Goal: Transaction & Acquisition: Purchase product/service

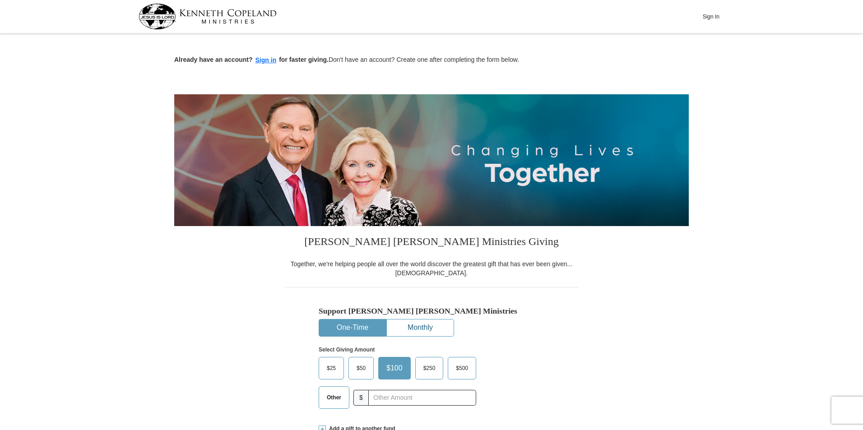
click at [411, 320] on button "Monthly" at bounding box center [420, 328] width 67 height 17
click at [363, 324] on button "One-Time" at bounding box center [352, 328] width 67 height 17
click at [330, 368] on span "$25" at bounding box center [331, 369] width 18 height 14
click at [0, 0] on input "$25" at bounding box center [0, 0] width 0 height 0
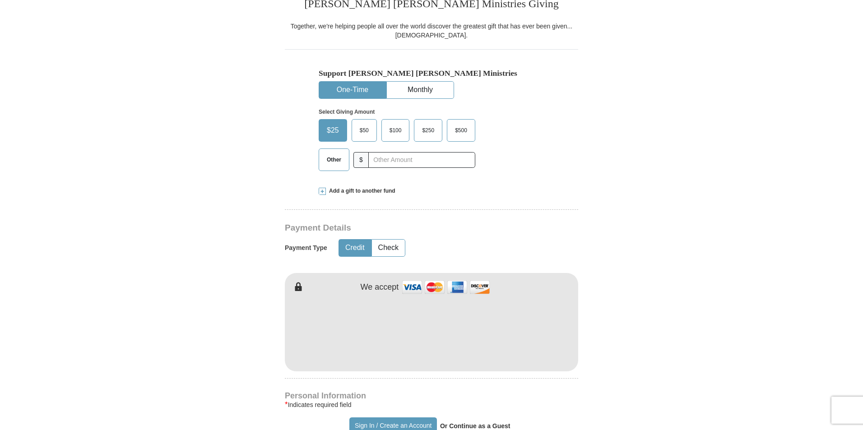
scroll to position [316, 0]
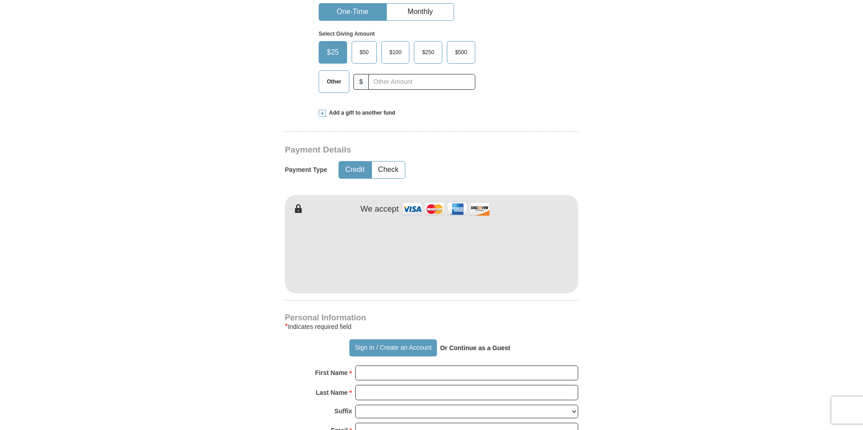
click at [521, 124] on div "[PERSON_NAME] [PERSON_NAME] Ministries Giving Together, we're helping people al…" at bounding box center [432, 368] width 294 height 917
click at [466, 171] on div "Payment Type Credit Check" at bounding box center [400, 169] width 230 height 23
click at [523, 128] on div "[PERSON_NAME] [PERSON_NAME] Ministries Giving Together, we're helping people al…" at bounding box center [432, 368] width 294 height 917
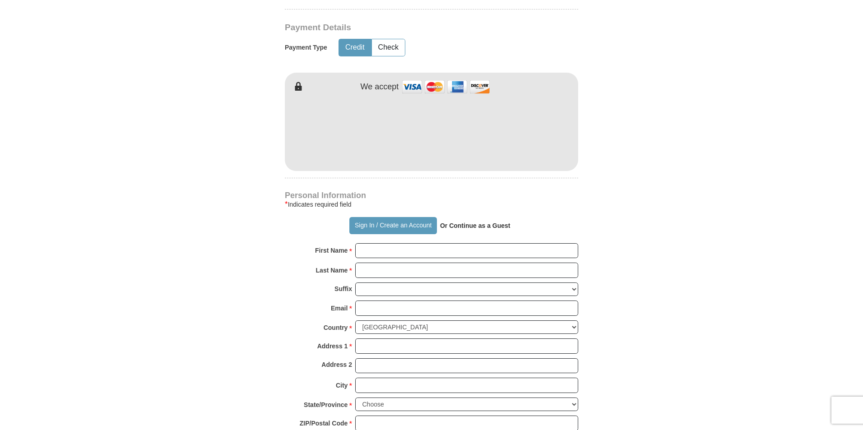
scroll to position [452, 0]
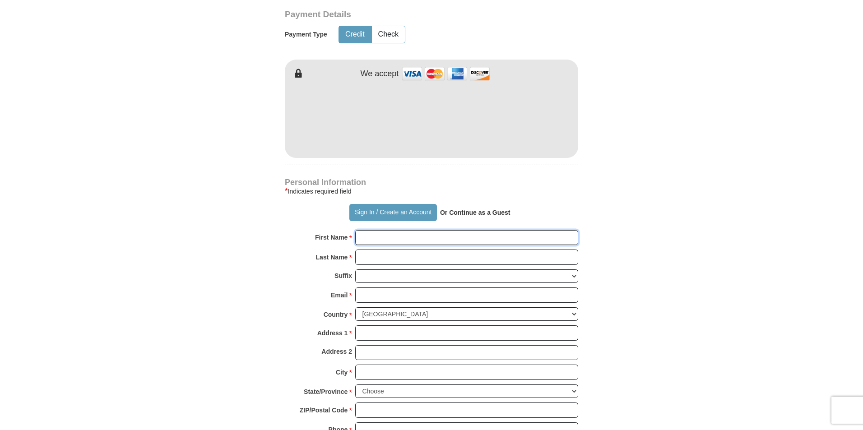
click at [373, 240] on input "First Name *" at bounding box center [466, 237] width 223 height 15
type input "[PERSON_NAME]"
click at [359, 263] on input "Last Name *" at bounding box center [466, 257] width 223 height 15
type input "[PERSON_NAME]"
click at [377, 293] on input "Email *" at bounding box center [466, 295] width 223 height 15
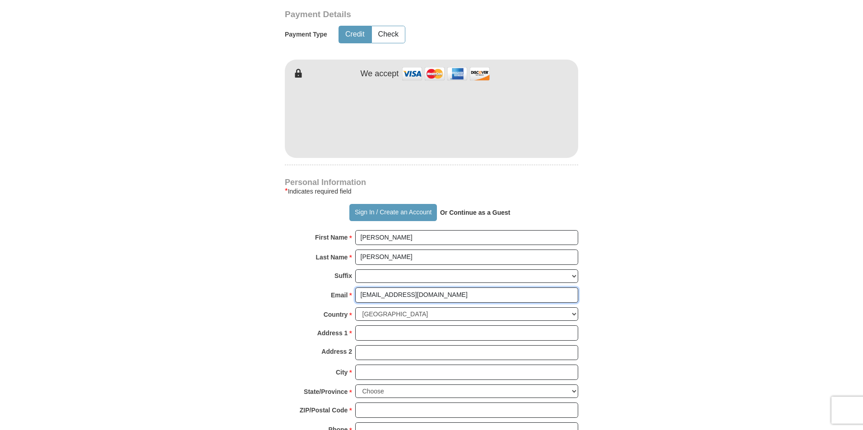
type input "[EMAIL_ADDRESS][DOMAIN_NAME]"
click at [377, 333] on input "Address 1 *" at bounding box center [466, 333] width 223 height 15
type input "[STREET_ADDRESS][PERSON_NAME]"
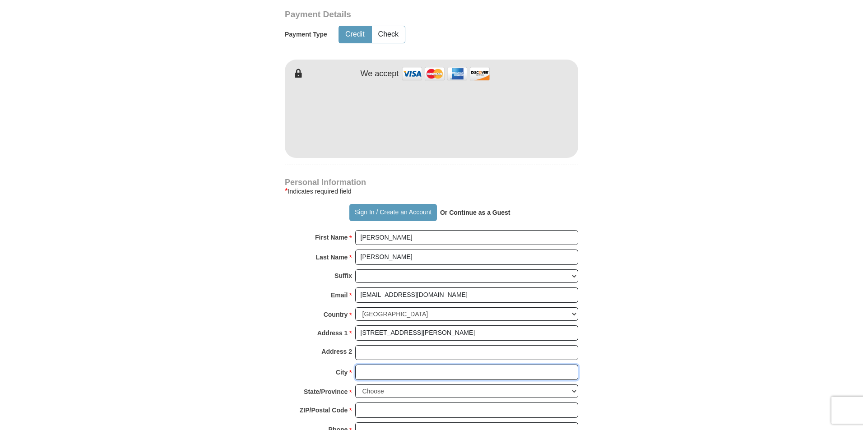
click at [374, 371] on input "City *" at bounding box center [466, 372] width 223 height 15
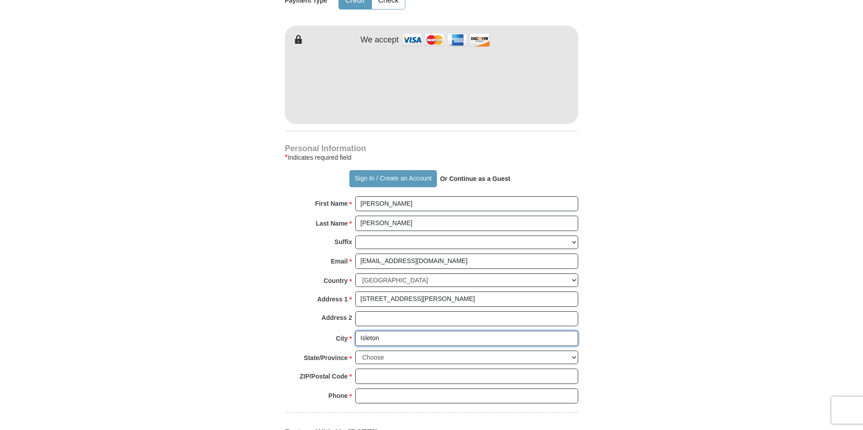
scroll to position [542, 0]
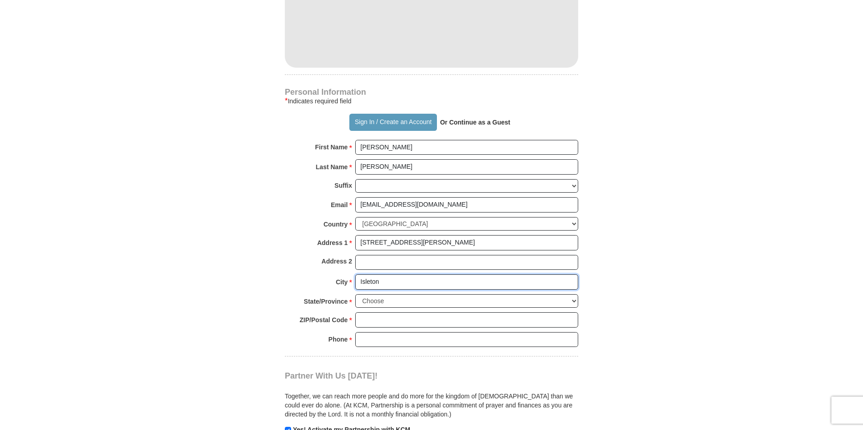
type input "Isleton"
click at [392, 299] on select "Choose [US_STATE] [US_STATE] [US_STATE] [US_STATE] [US_STATE] Armed Forces Amer…" at bounding box center [466, 301] width 223 height 14
select select "CA"
click at [355, 294] on select "Choose [US_STATE] [US_STATE] [US_STATE] [US_STATE] [US_STATE] Armed Forces Amer…" at bounding box center [466, 301] width 223 height 14
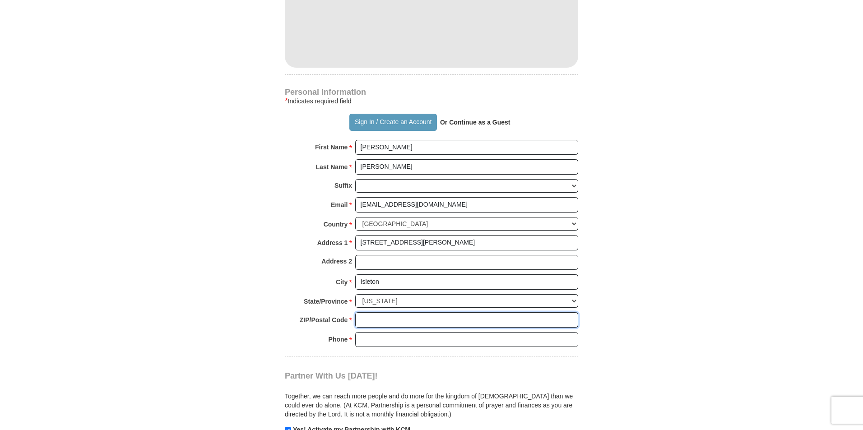
click at [368, 322] on input "ZIP/Postal Code *" at bounding box center [466, 319] width 223 height 15
type input "95641"
click at [373, 337] on input "Phone * *" at bounding box center [466, 339] width 223 height 15
type input "9165315523"
click at [246, 296] on form "Already have an account? Sign in for faster giving. Don't have an account? Crea…" at bounding box center [431, 48] width 515 height 1108
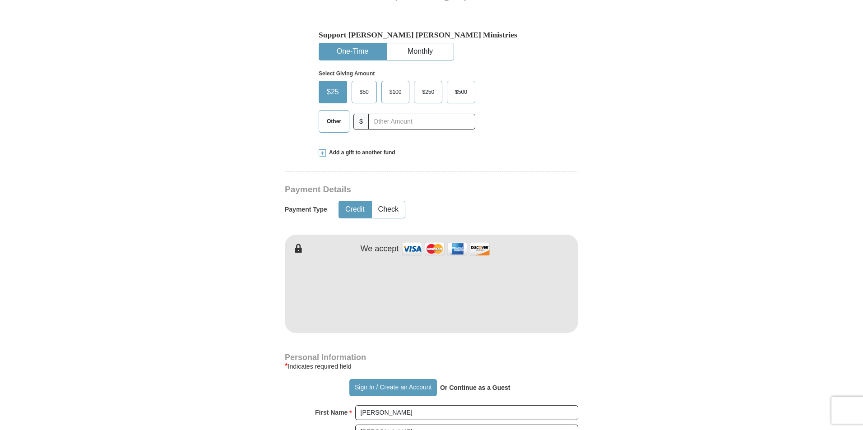
scroll to position [135, 0]
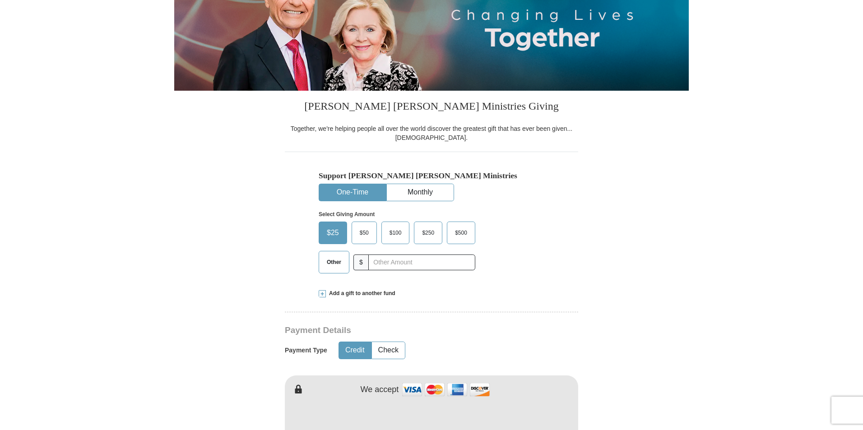
click at [571, 215] on div "Support [PERSON_NAME] [PERSON_NAME] Ministries One-Time Monthly Select Giving A…" at bounding box center [432, 216] width 294 height 129
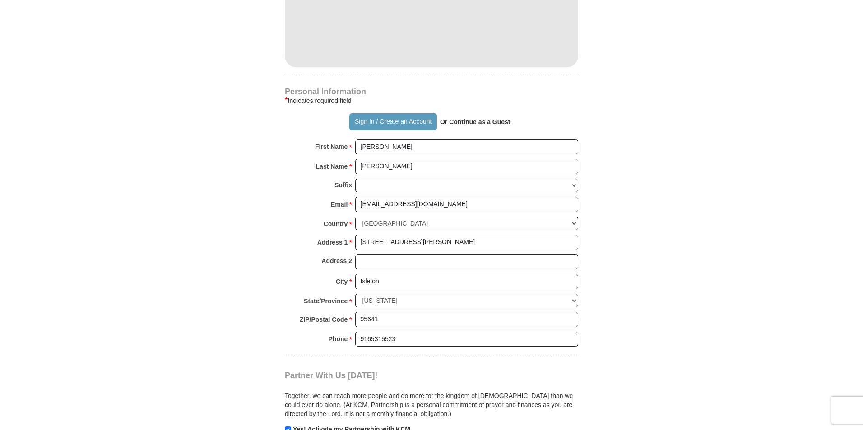
scroll to position [722, 0]
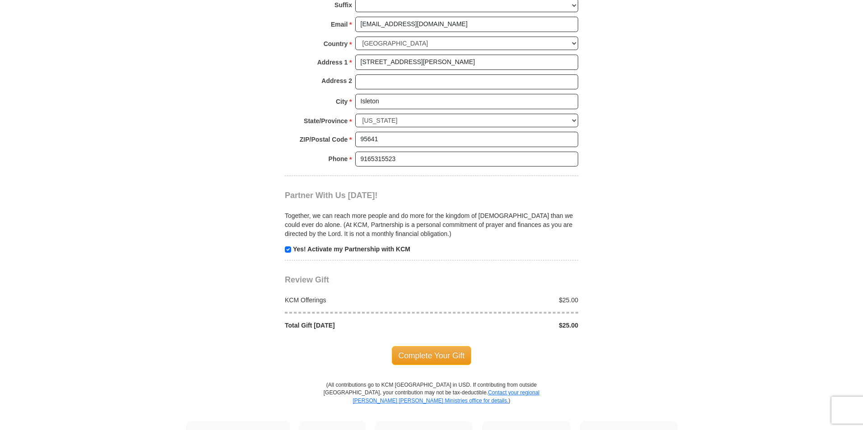
click at [428, 356] on span "Complete Your Gift" at bounding box center [432, 355] width 80 height 19
